Goal: Transaction & Acquisition: Purchase product/service

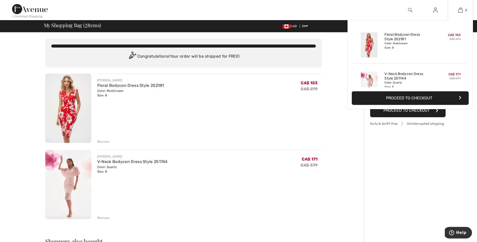
click at [400, 98] on button "Proceed to Checkout" at bounding box center [409, 98] width 117 height 14
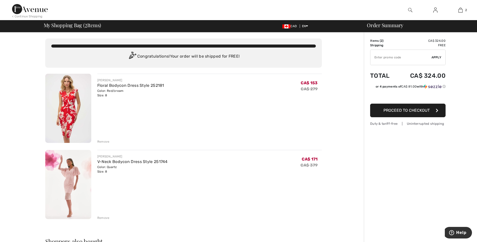
click at [409, 110] on span "Proceed to Checkout" at bounding box center [406, 110] width 46 height 5
click at [395, 56] on input "TEXT" at bounding box center [400, 57] width 61 height 15
type input "NEW15"
click at [403, 116] on button "Proceed to Checkout" at bounding box center [407, 111] width 75 height 14
click at [384, 59] on input "TEXT" at bounding box center [400, 57] width 61 height 15
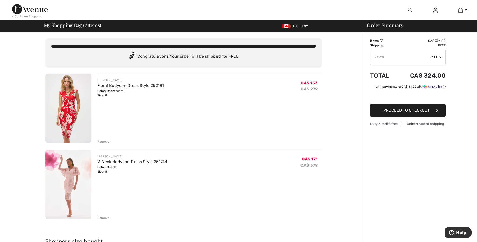
click at [439, 56] on span "Apply" at bounding box center [436, 57] width 10 height 5
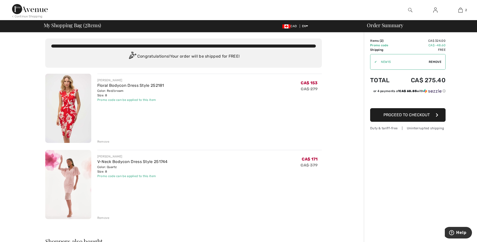
click at [415, 114] on span "Proceed to Checkout" at bounding box center [406, 114] width 46 height 5
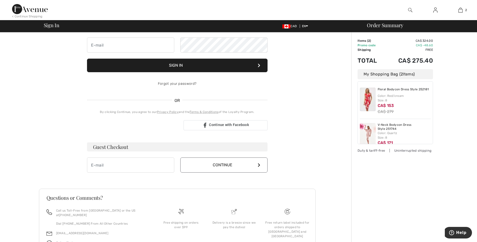
scroll to position [50, 0]
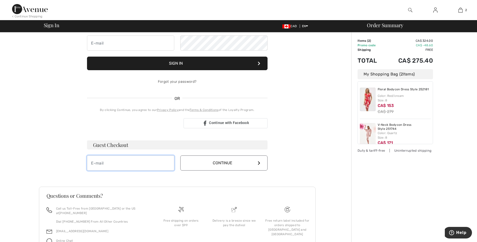
click at [140, 165] on input "email" at bounding box center [130, 162] width 87 height 15
click at [202, 162] on button "Continue" at bounding box center [223, 162] width 87 height 15
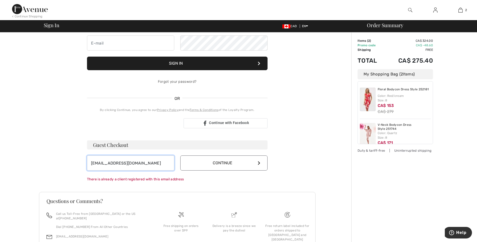
drag, startPoint x: 152, startPoint y: 164, endPoint x: 167, endPoint y: 161, distance: 15.1
click at [167, 161] on input "drjayagupta85@yahoo.com" at bounding box center [130, 162] width 87 height 15
click at [259, 162] on icon at bounding box center [259, 163] width 3 height 4
drag, startPoint x: 154, startPoint y: 162, endPoint x: 42, endPoint y: 162, distance: 111.5
click at [42, 162] on div "Your order is ready. Complete your checkout! Sign In Sign In Forgot your passwo…" at bounding box center [177, 128] width 276 height 293
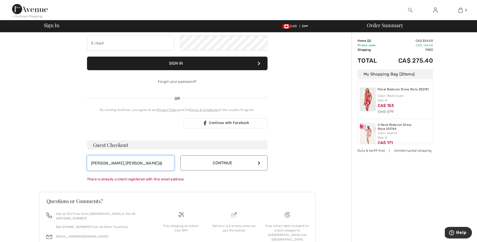
type input "bhavya.bhanot@gmail.com"
click at [240, 160] on button "Continue" at bounding box center [223, 162] width 87 height 15
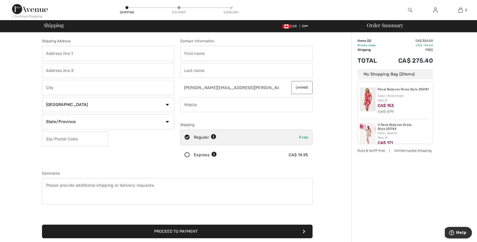
click at [70, 53] on input "text" at bounding box center [108, 53] width 132 height 15
type input "5424 Falsbridge Dr NE"
type input "Calgary"
select select "AB"
type input "T3J 3E9"
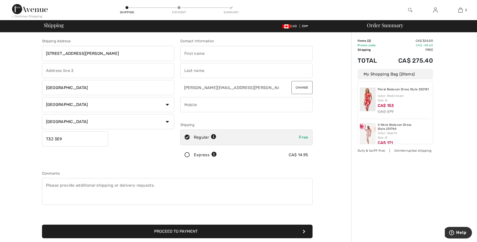
type input "Ramneet"
type input "Sandhu"
type input "T3J3E9"
drag, startPoint x: 210, startPoint y: 53, endPoint x: 156, endPoint y: 53, distance: 53.5
click at [156, 53] on div "Shipping Address 5424 Falsbridge Dr NE Calgary Country Canada United States Afg…" at bounding box center [177, 135] width 276 height 218
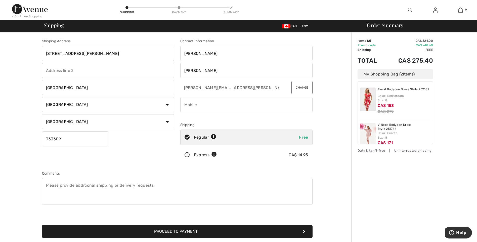
type input "Bhavya"
type input "4033992885"
type input "Bhavya"
drag, startPoint x: 203, startPoint y: 71, endPoint x: 166, endPoint y: 71, distance: 37.2
click at [166, 71] on div "Shipping Address 5424 Falsbridge Dr NE Calgary Country Canada United States Afg…" at bounding box center [177, 135] width 276 height 218
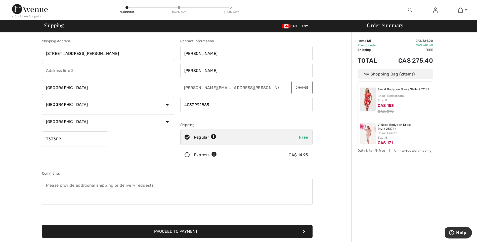
type input "Bhanot"
drag, startPoint x: 218, startPoint y: 104, endPoint x: 143, endPoint y: 106, distance: 74.4
click at [143, 106] on div "Shipping Address 5424 Falsbridge Dr NE Calgary Country Canada United States Afg…" at bounding box center [177, 135] width 276 height 218
click at [109, 153] on div "Shipping Address 5424 Falsbridge Dr NE Calgary Country Canada United States Afg…" at bounding box center [108, 101] width 138 height 126
click at [75, 186] on textarea at bounding box center [177, 191] width 270 height 27
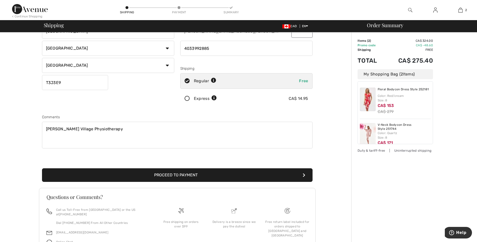
scroll to position [75, 0]
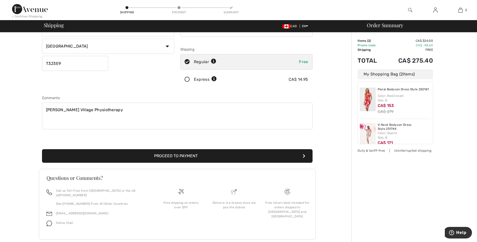
type textarea "Mcknight Village Physiotherapy"
click at [164, 158] on button "Proceed to Payment" at bounding box center [177, 156] width 270 height 14
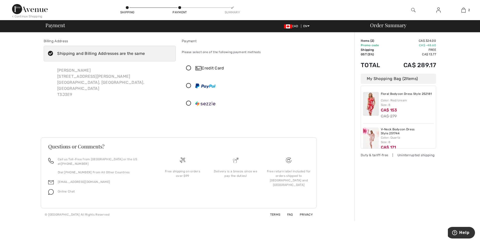
click at [190, 68] on icon at bounding box center [188, 68] width 13 height 5
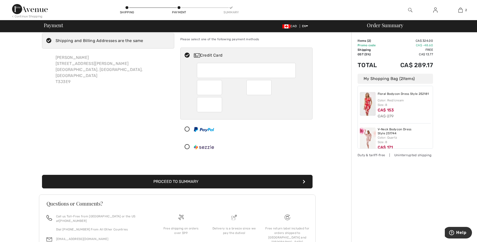
scroll to position [25, 0]
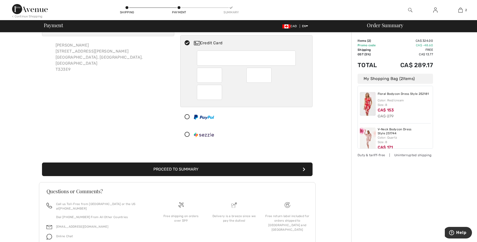
click at [181, 171] on button "Proceed to Summary" at bounding box center [177, 169] width 270 height 14
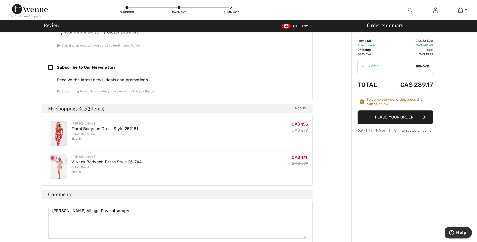
scroll to position [50, 0]
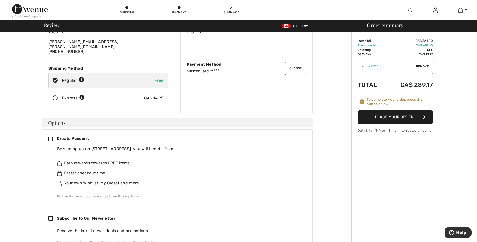
click at [393, 120] on button "Place Your Order" at bounding box center [394, 117] width 75 height 14
